Goal: Transaction & Acquisition: Purchase product/service

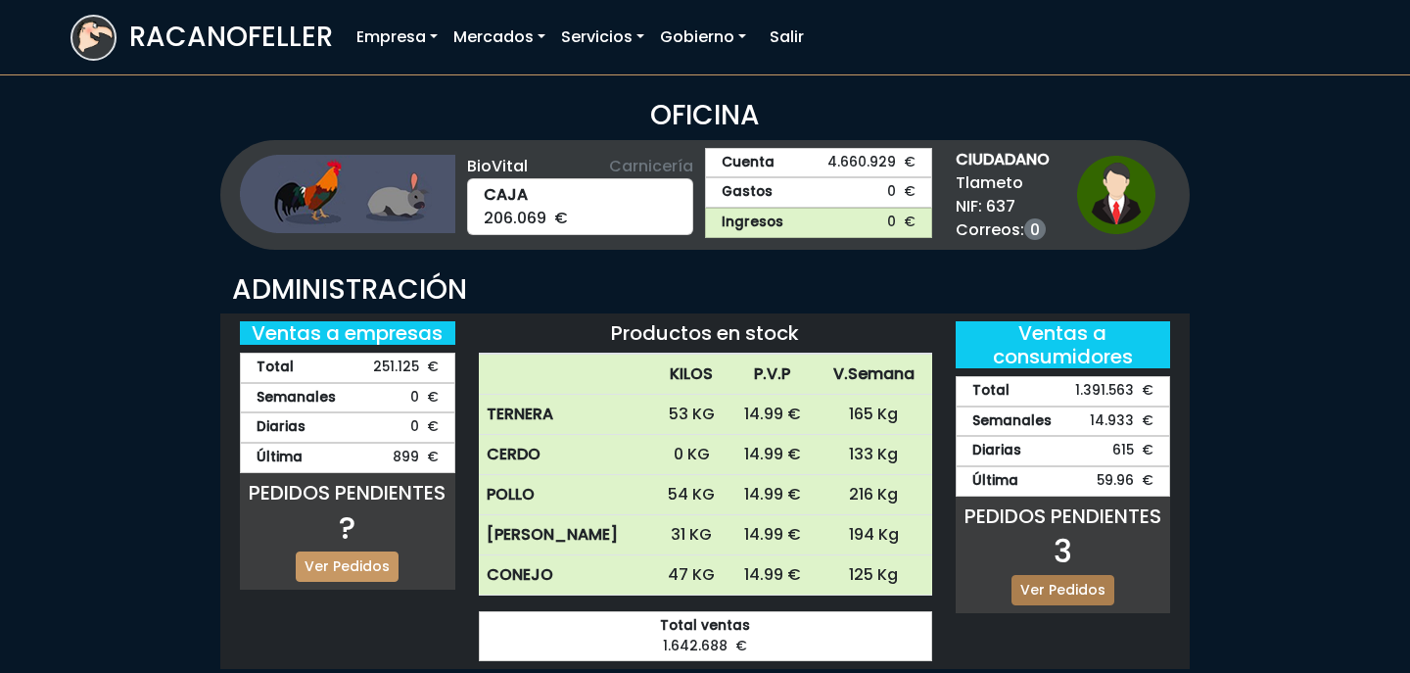
click at [1074, 588] on link "Ver Pedidos" at bounding box center [1062, 590] width 103 height 30
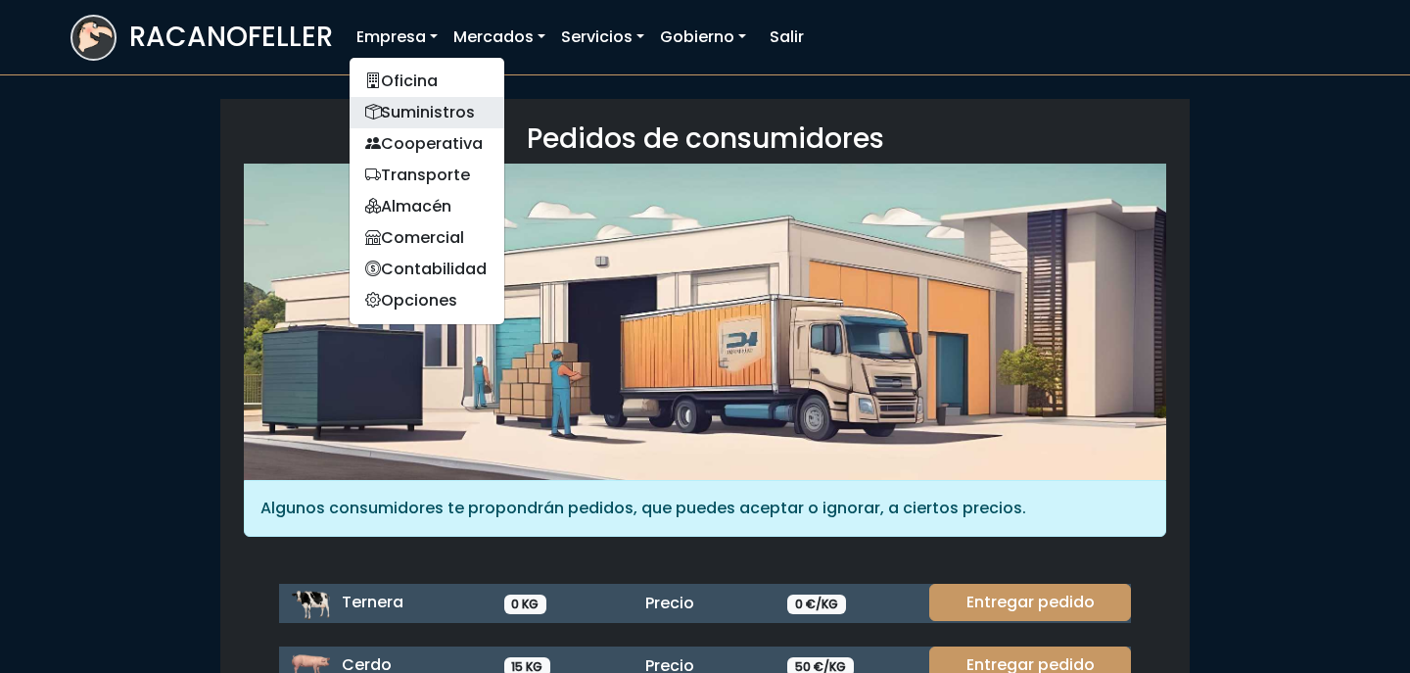
click at [439, 116] on link "Suministros" at bounding box center [427, 112] width 155 height 31
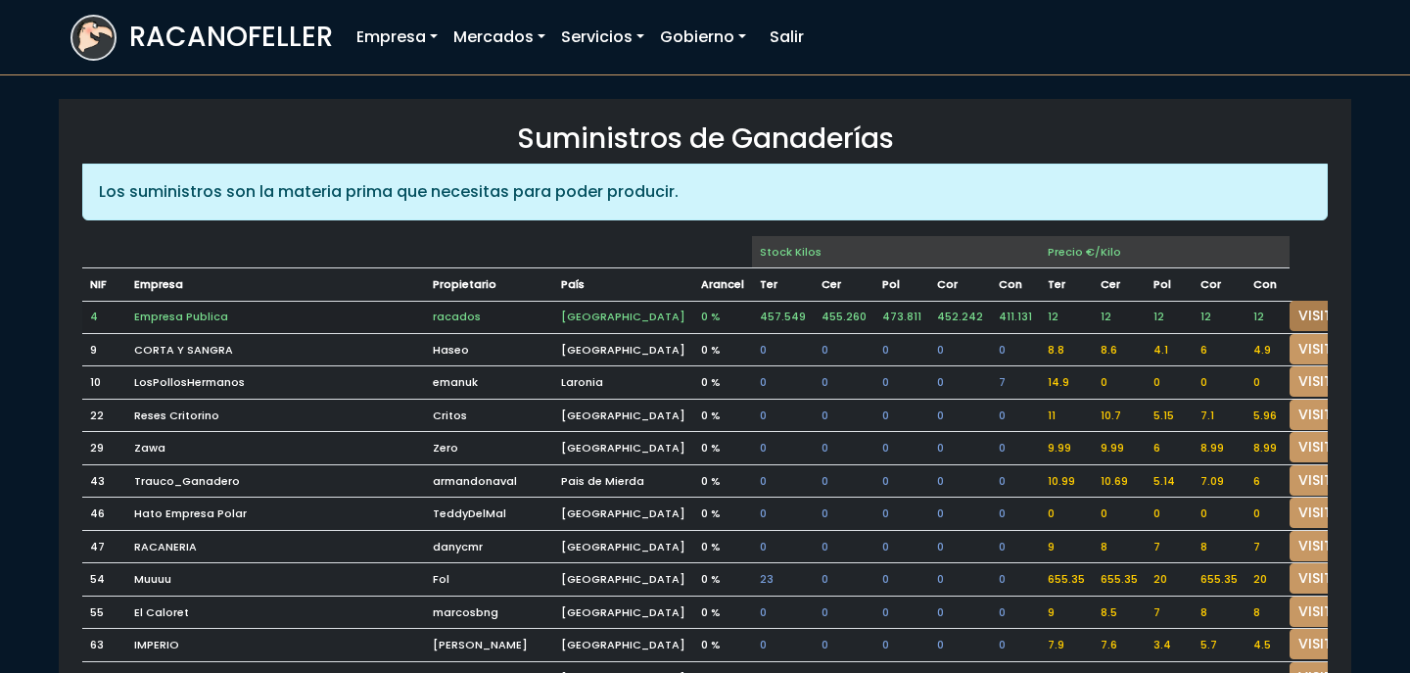
click at [1289, 307] on link "VISITAR" at bounding box center [1324, 316] width 70 height 30
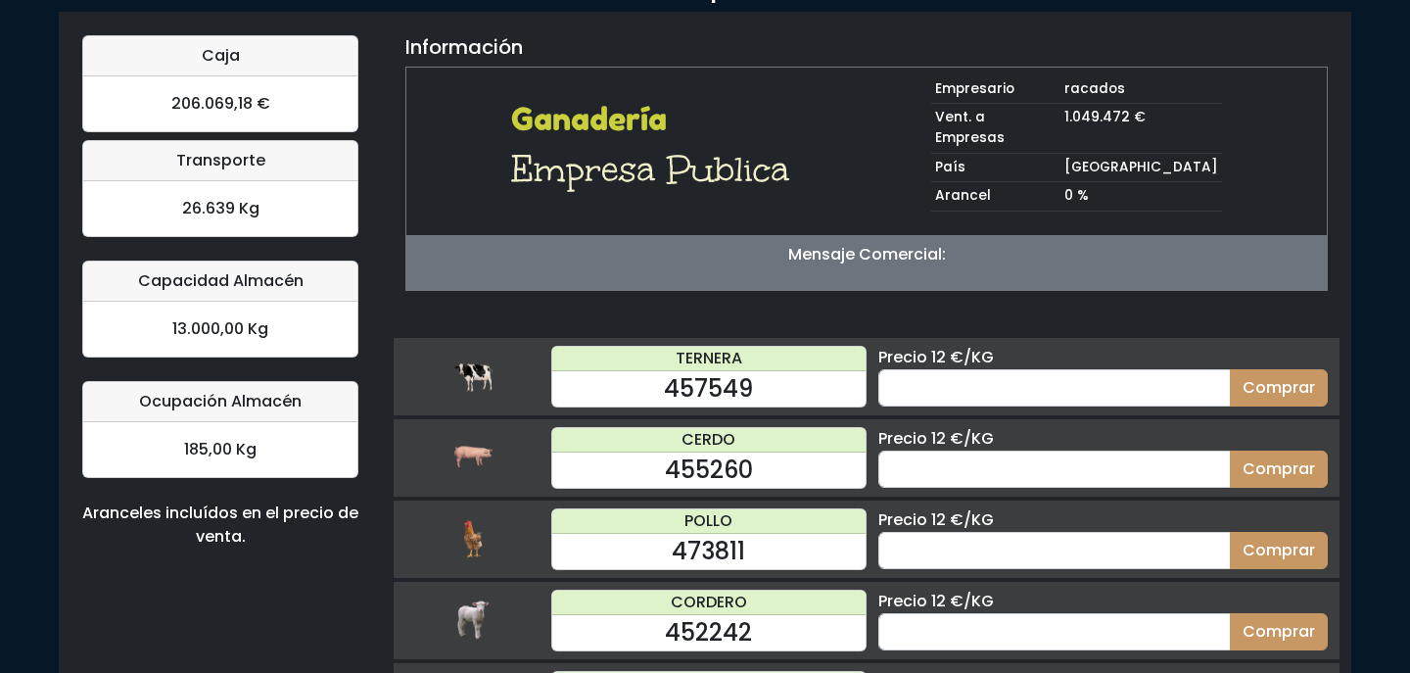
scroll to position [169, 0]
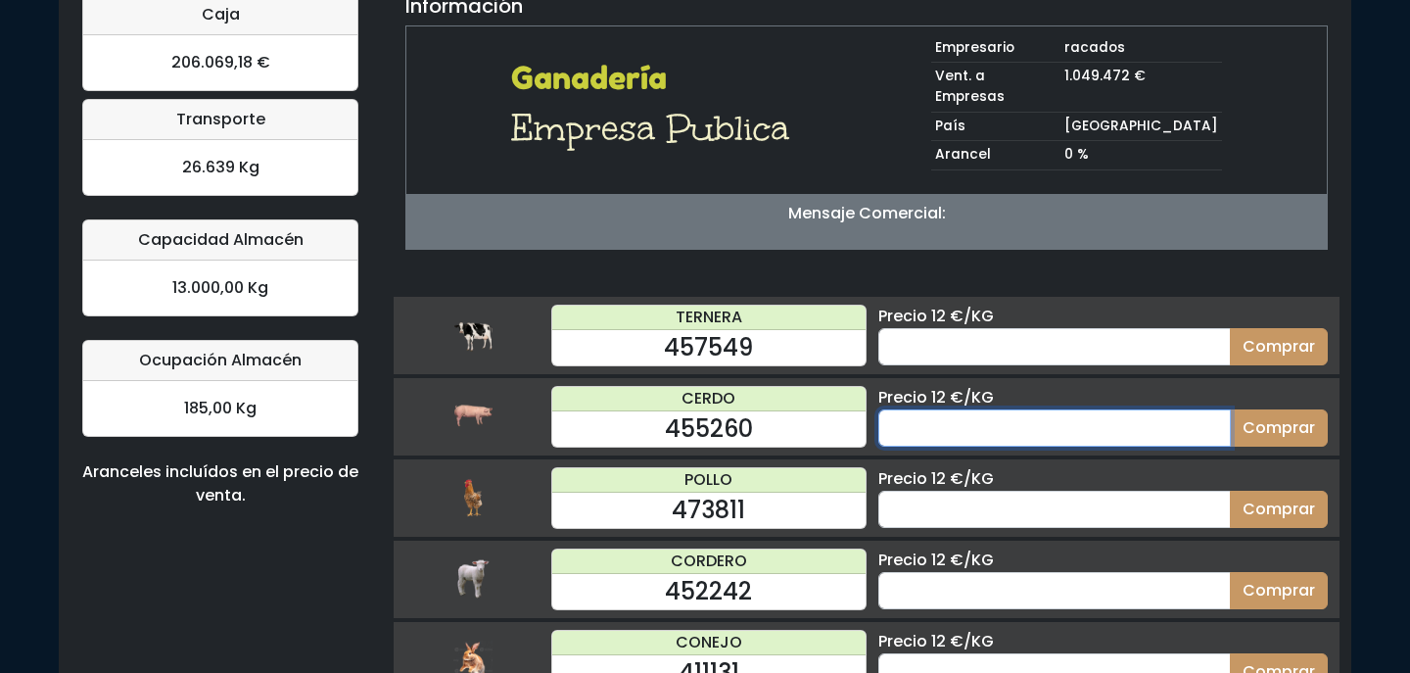
click at [1032, 409] on input "number" at bounding box center [1054, 427] width 352 height 37
type input "70"
click at [1230, 409] on button "Comprar" at bounding box center [1279, 427] width 98 height 37
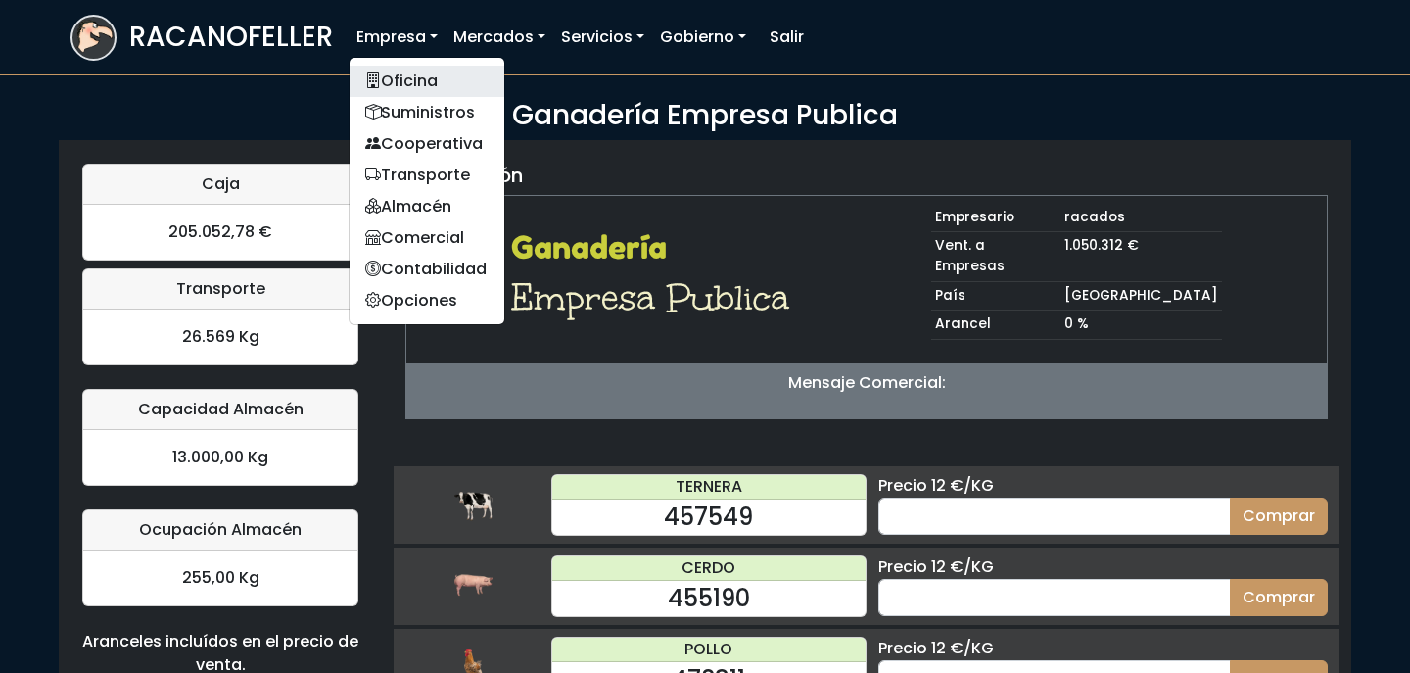
click at [410, 80] on link "Oficina" at bounding box center [427, 81] width 155 height 31
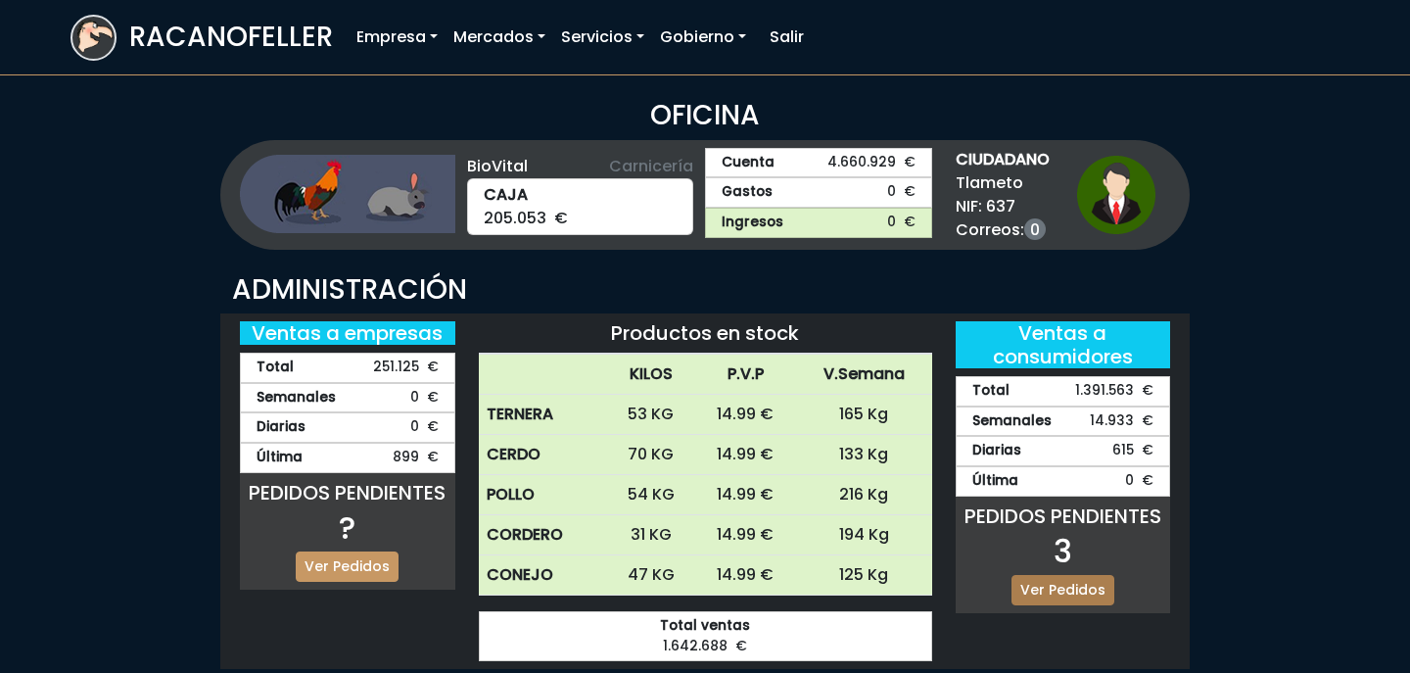
click at [1086, 585] on link "Ver Pedidos" at bounding box center [1062, 590] width 103 height 30
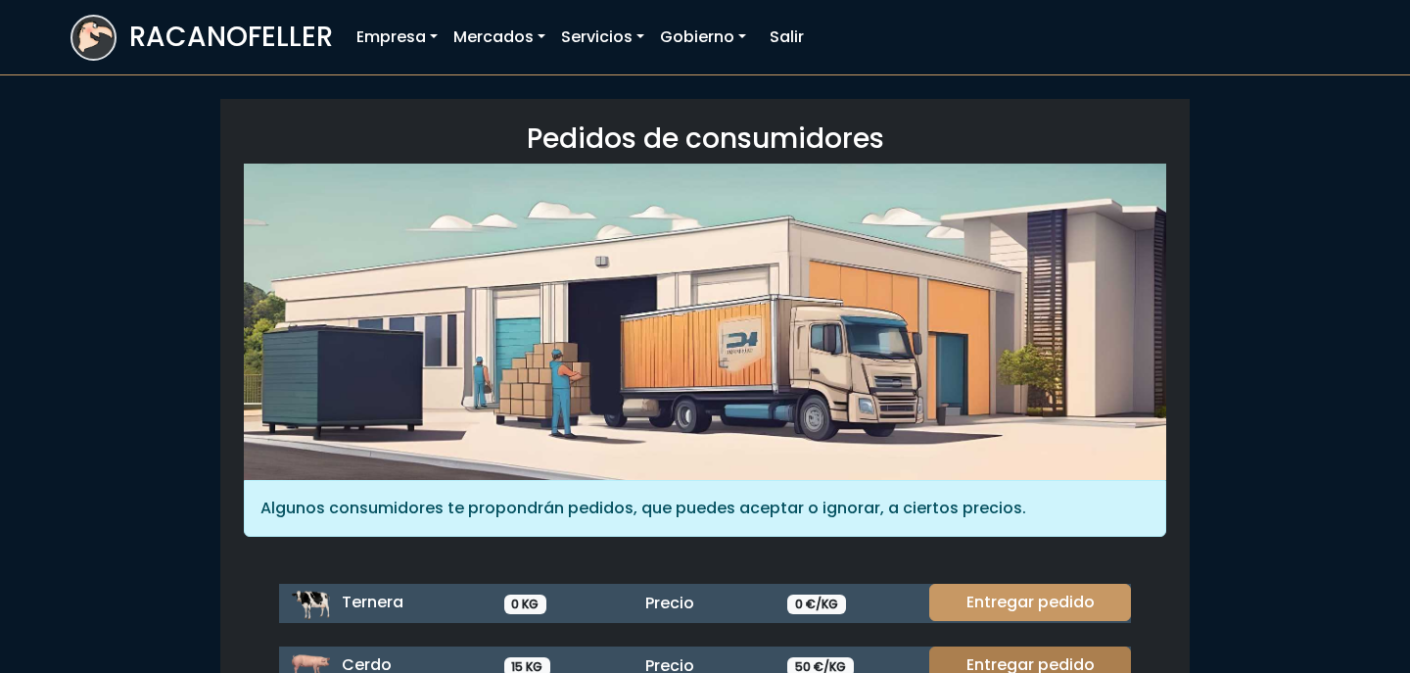
click at [1052, 656] on link "Entregar pedido" at bounding box center [1030, 664] width 202 height 37
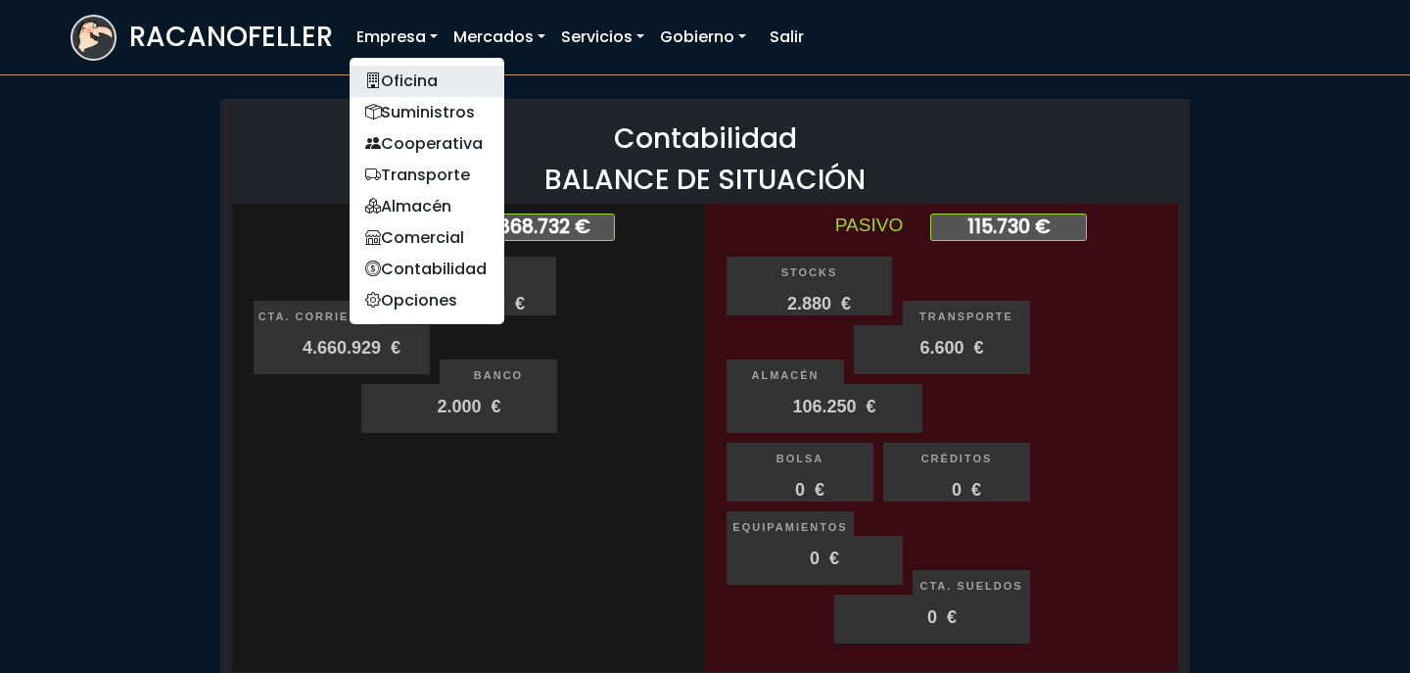
click at [403, 78] on link "Oficina" at bounding box center [427, 81] width 155 height 31
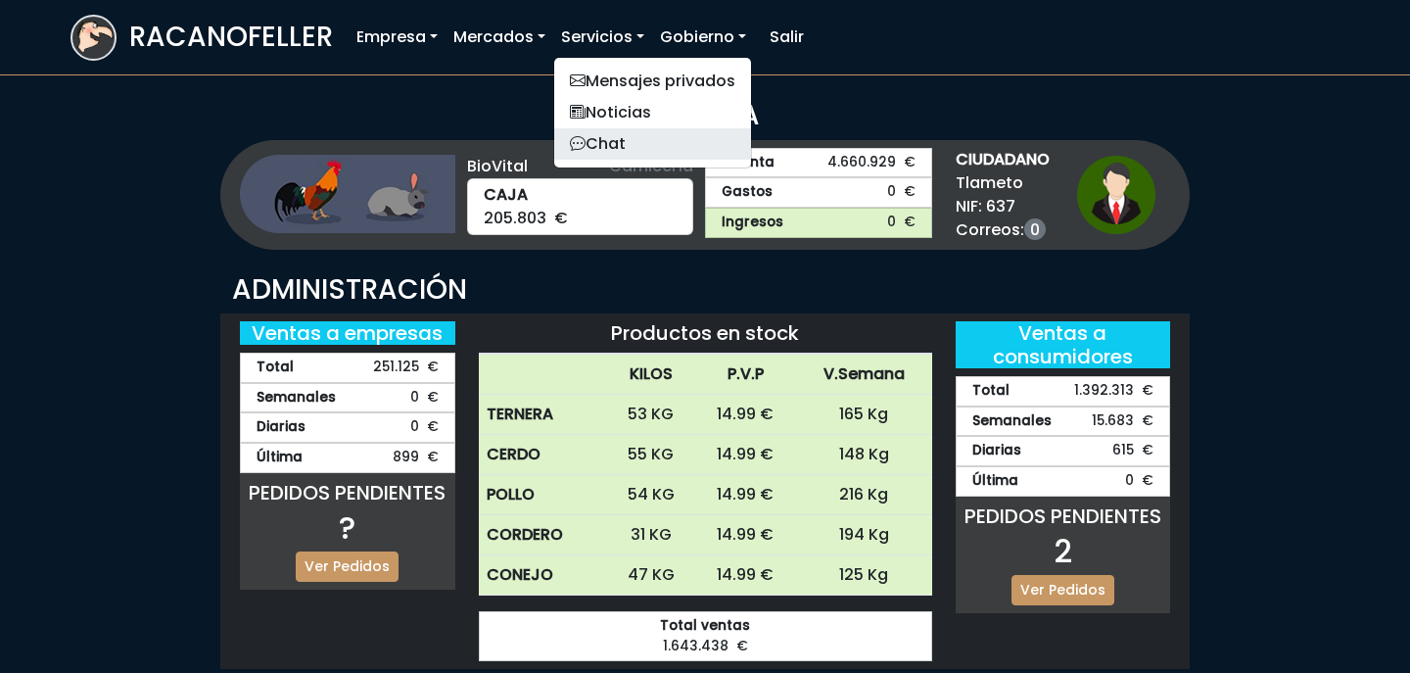
click at [607, 133] on link "Chat" at bounding box center [652, 143] width 197 height 31
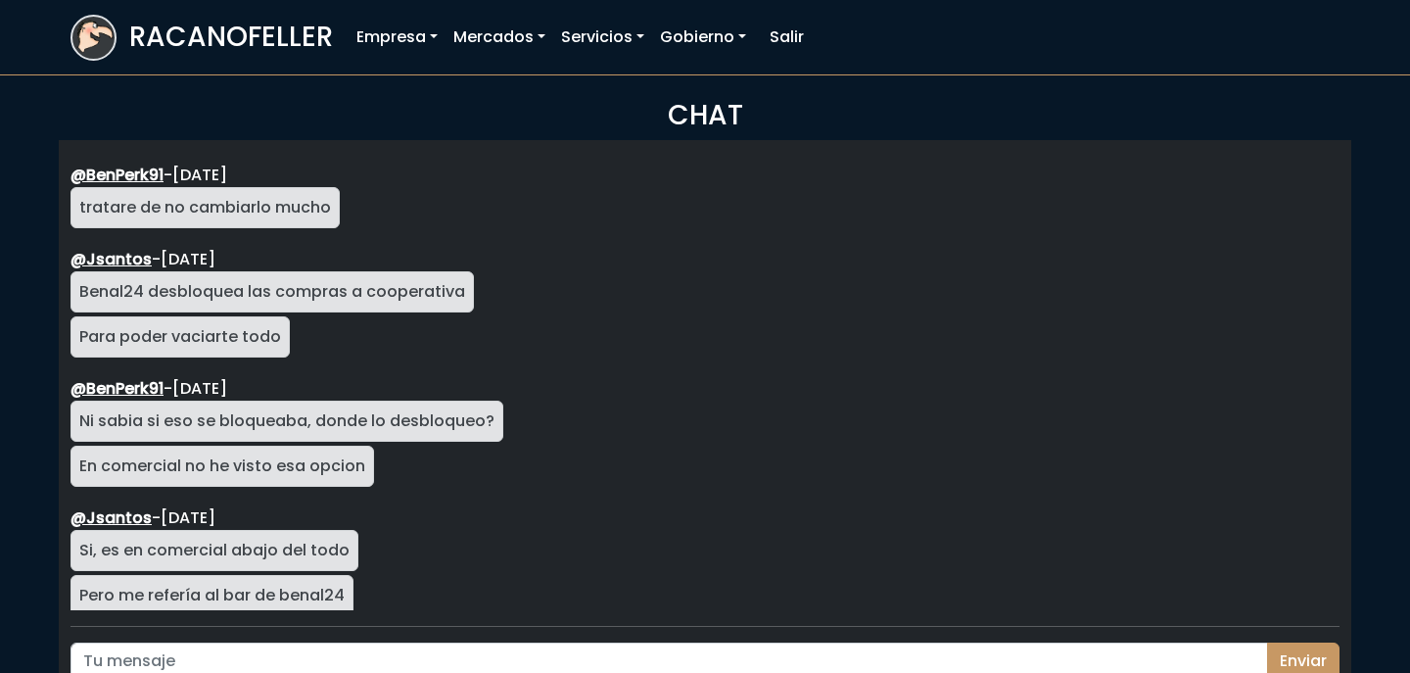
scroll to position [3489, 0]
